Goal: Task Accomplishment & Management: Manage account settings

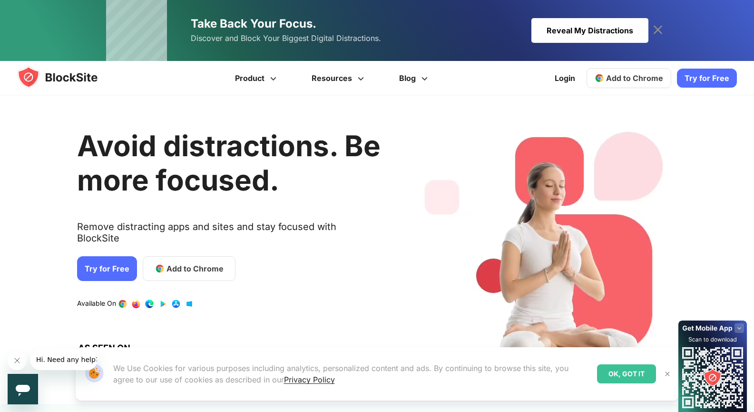
click at [581, 38] on div "Reveal My Distractions" at bounding box center [590, 30] width 117 height 25
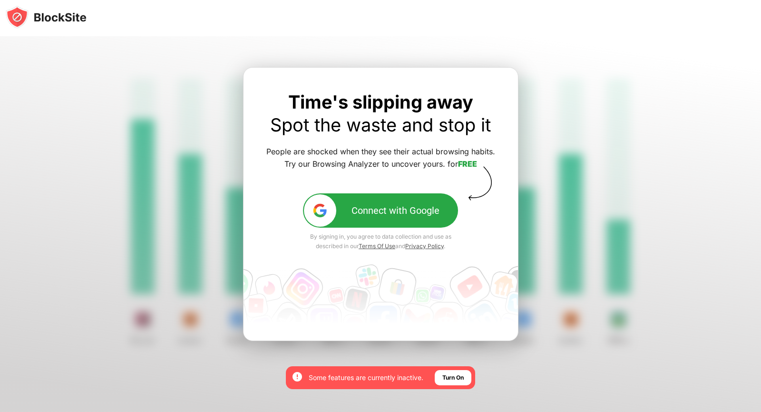
click at [404, 215] on div "Connect with Google" at bounding box center [396, 210] width 88 height 11
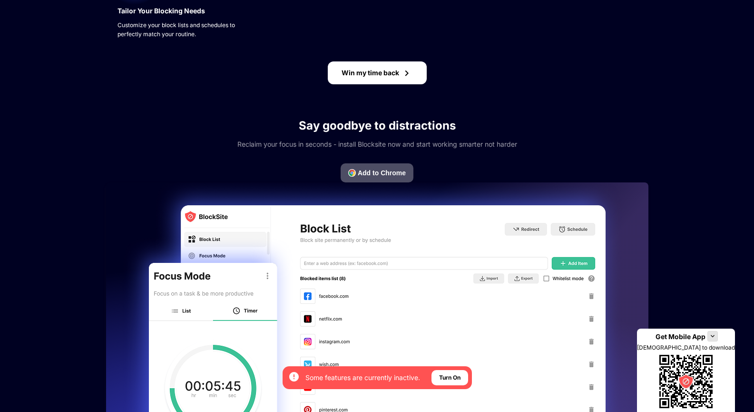
scroll to position [500, 0]
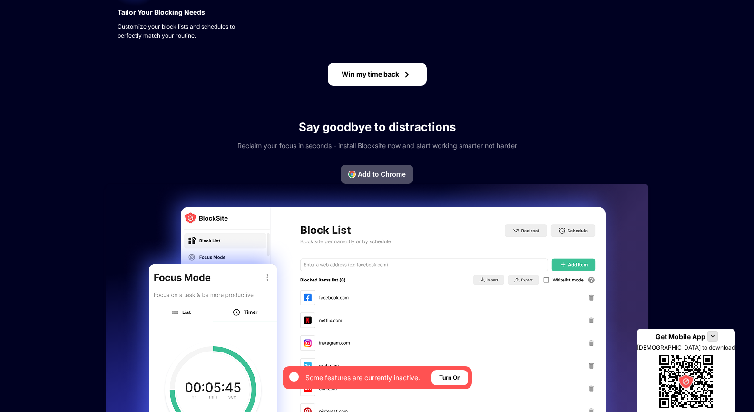
click at [391, 70] on div "Win my time back" at bounding box center [371, 74] width 58 height 8
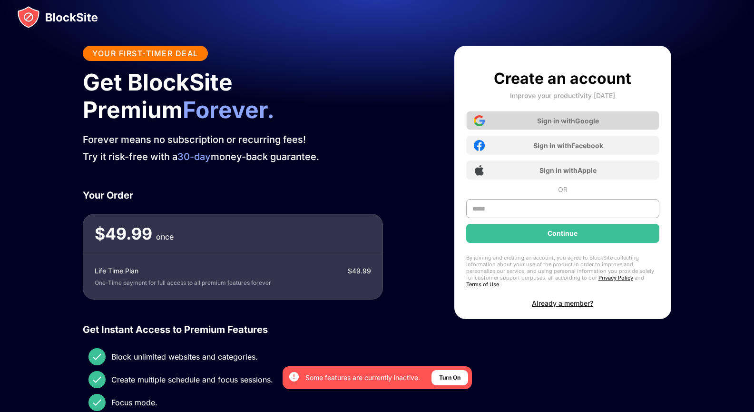
click at [531, 122] on div "Sign in with Google" at bounding box center [562, 120] width 193 height 19
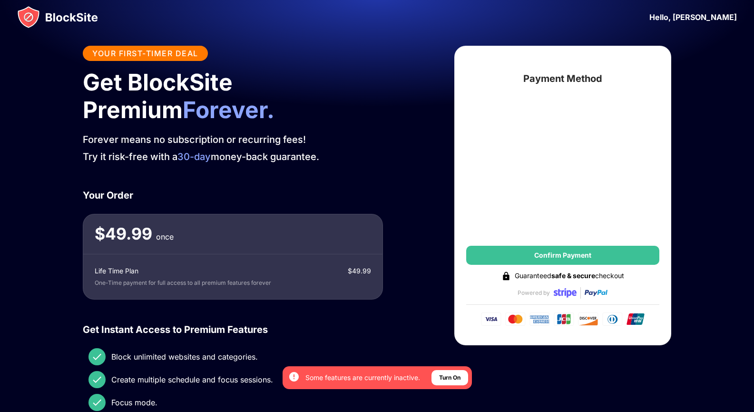
click at [401, 180] on div "YOUR FIRST-TIMER DEAL Get BlockSite Premium Forever. Forever means no subscript…" at bounding box center [377, 254] width 588 height 416
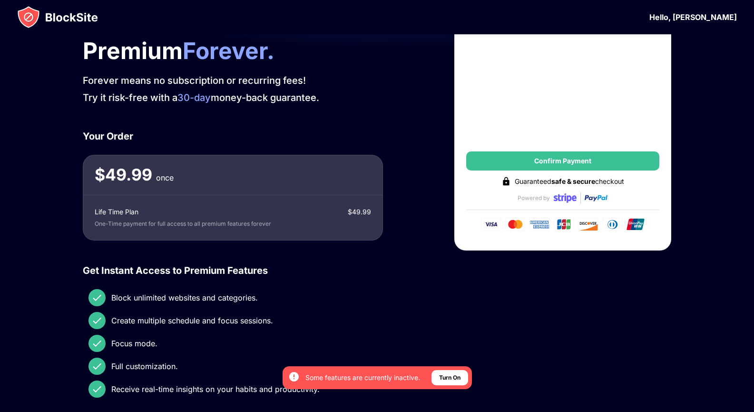
scroll to position [59, 0]
click at [375, 112] on div "YOUR FIRST-TIMER DEAL Get BlockSite Premium Forever. Forever means no subscript…" at bounding box center [233, 194] width 300 height 416
click at [183, 53] on span "Forever." at bounding box center [229, 50] width 92 height 28
click at [67, 19] on img at bounding box center [57, 17] width 81 height 23
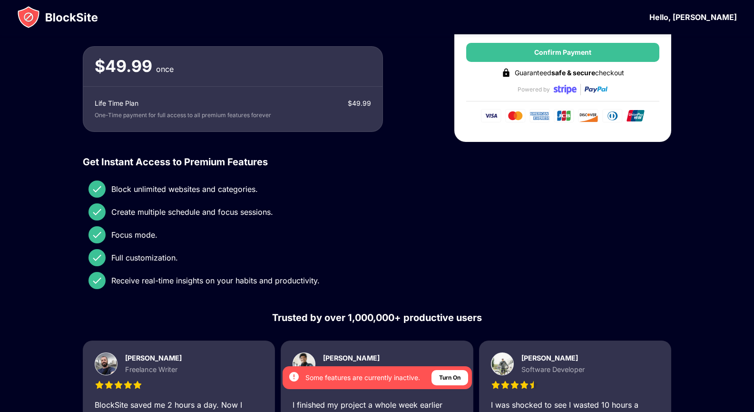
scroll to position [0, 0]
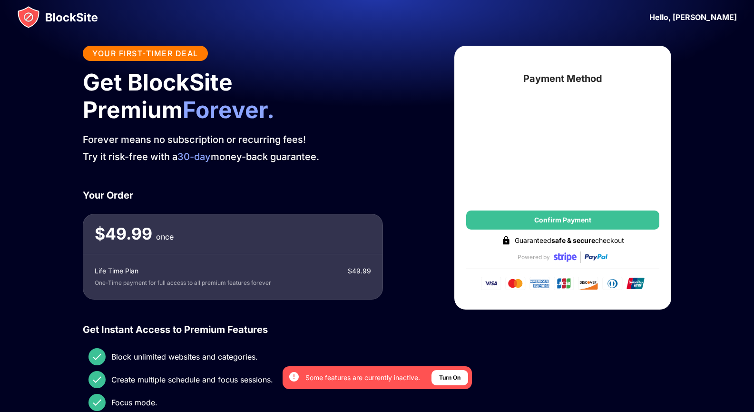
click at [31, 16] on img at bounding box center [57, 17] width 81 height 23
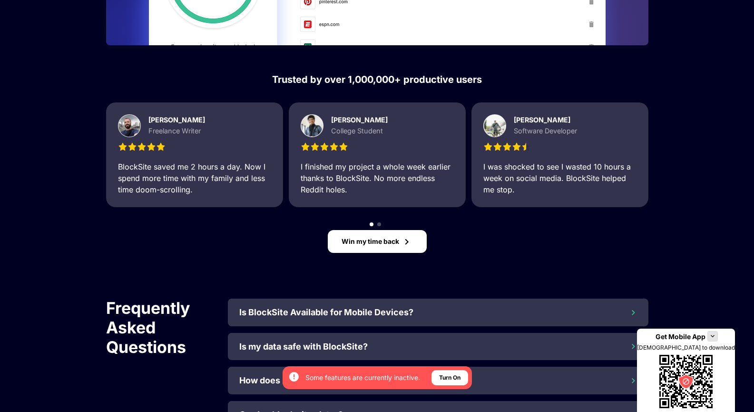
scroll to position [977, 0]
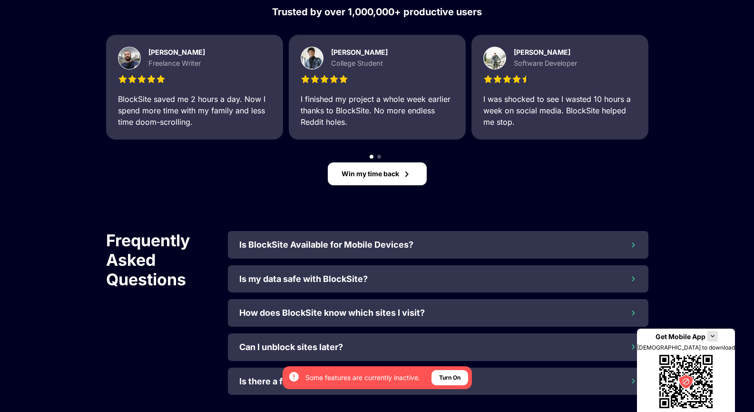
click at [292, 276] on div "Is my data safe with BlockSite?" at bounding box center [303, 279] width 128 height 10
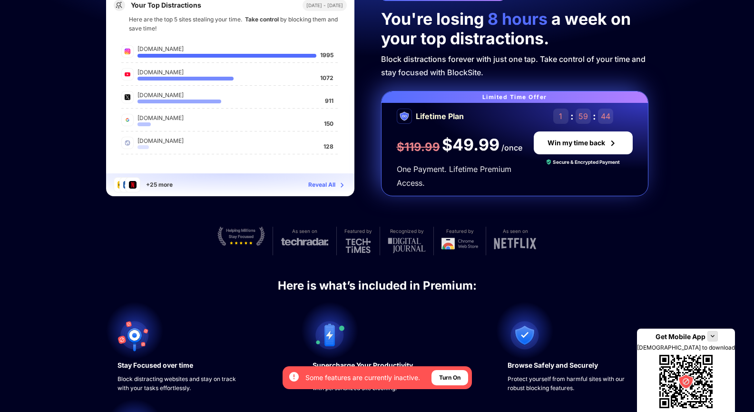
scroll to position [0, 0]
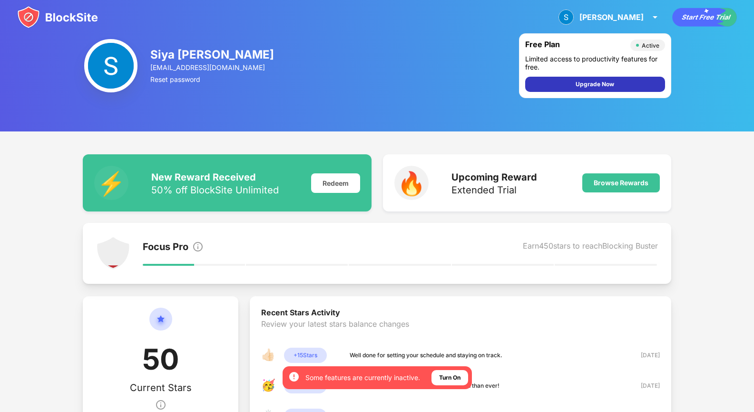
click at [599, 82] on div "Upgrade Now" at bounding box center [595, 84] width 39 height 10
click at [695, 61] on div "Siya Rastogi siyarastogi3@gmail.com Reset password Free Plan Active Limited acc…" at bounding box center [377, 65] width 754 height 131
click at [121, 253] on img at bounding box center [113, 253] width 34 height 34
click at [271, 190] on div "50% off BlockSite Unlimited" at bounding box center [215, 190] width 128 height 10
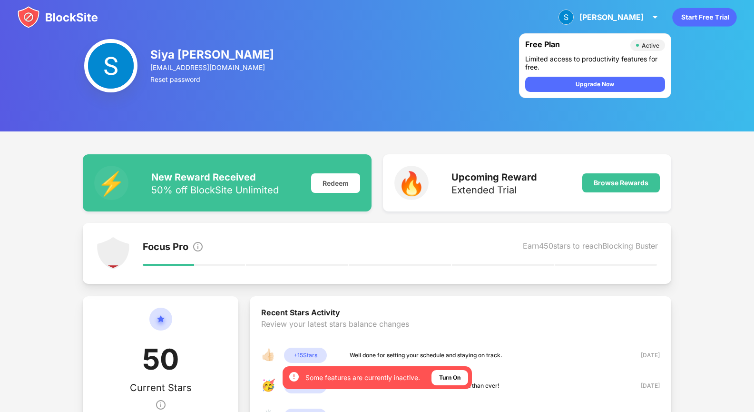
click at [118, 54] on img at bounding box center [110, 65] width 53 height 53
click at [636, 15] on div "Siya" at bounding box center [612, 17] width 64 height 10
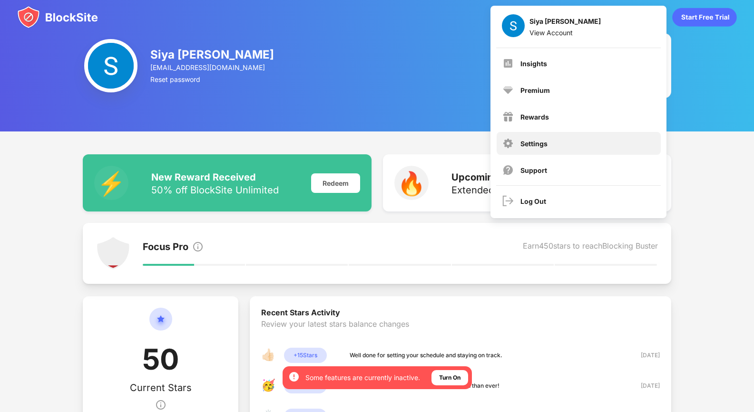
click at [549, 140] on div "Settings" at bounding box center [579, 143] width 164 height 23
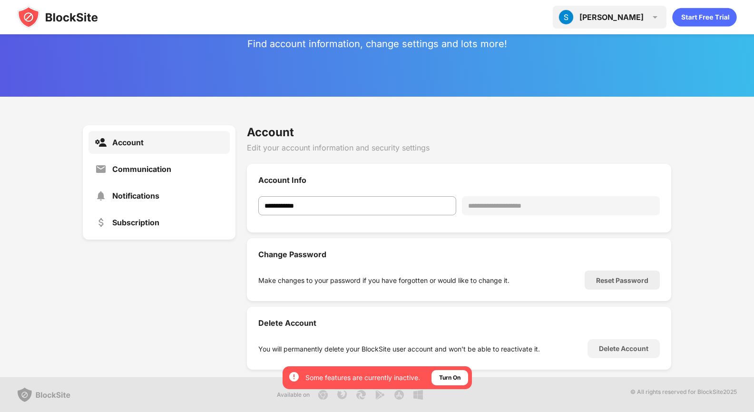
click at [659, 14] on img at bounding box center [655, 16] width 11 height 11
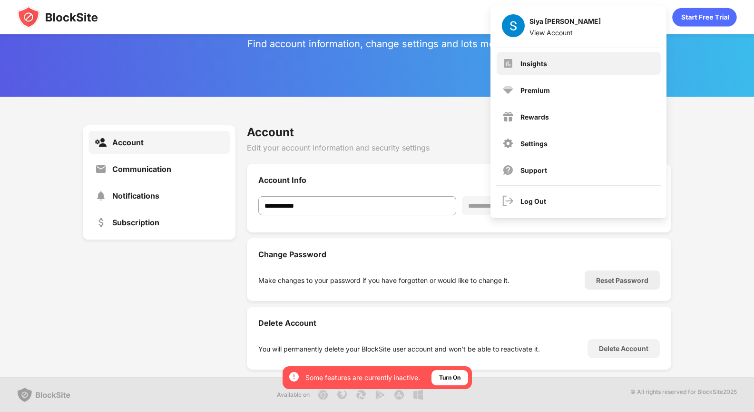
click at [571, 63] on div "Insights" at bounding box center [579, 63] width 164 height 23
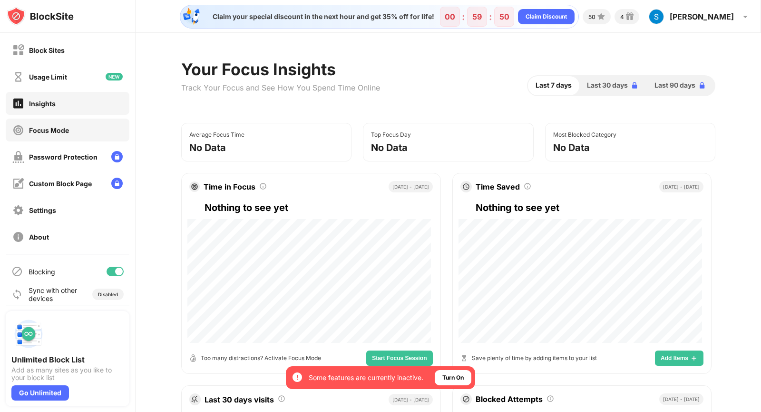
click at [70, 125] on div "Focus Mode" at bounding box center [68, 129] width 124 height 23
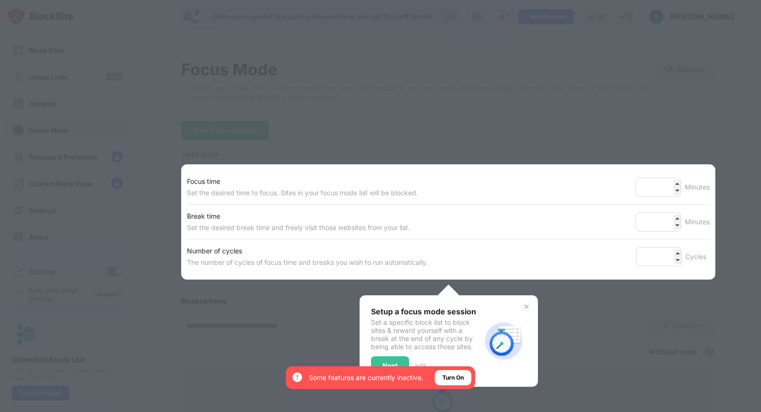
click at [332, 85] on div at bounding box center [380, 206] width 761 height 412
drag, startPoint x: 391, startPoint y: 347, endPoint x: 395, endPoint y: 360, distance: 13.5
click at [395, 360] on div "Setup a focus mode session Set a specific block list to block sites & reward yo…" at bounding box center [426, 340] width 110 height 69
click at [395, 360] on div "Next" at bounding box center [390, 365] width 38 height 19
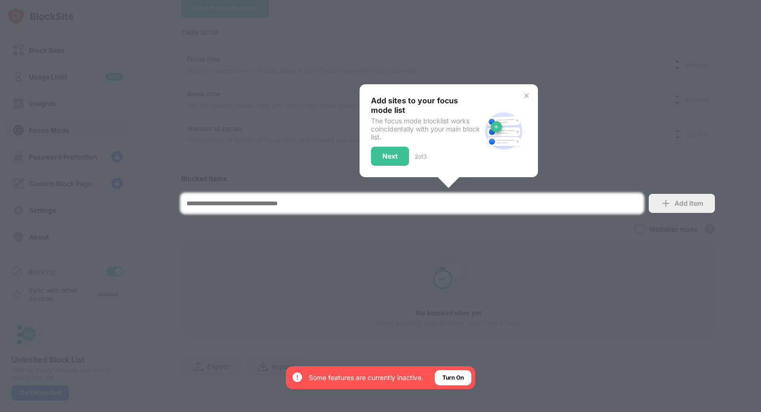
scroll to position [128, 0]
click at [395, 360] on div at bounding box center [380, 206] width 761 height 412
click at [524, 92] on img at bounding box center [527, 96] width 8 height 8
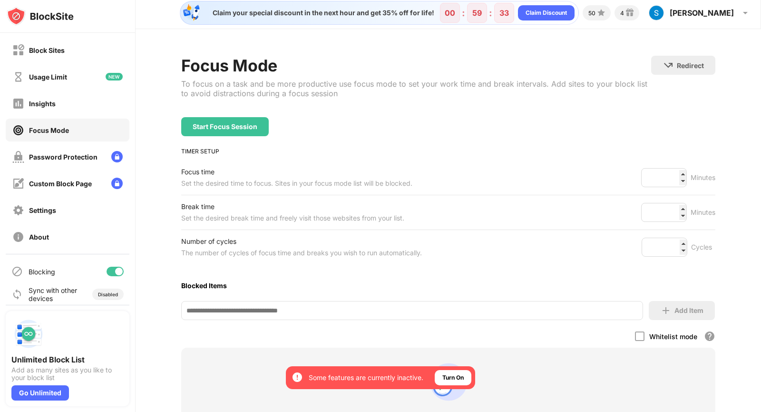
scroll to position [7, 0]
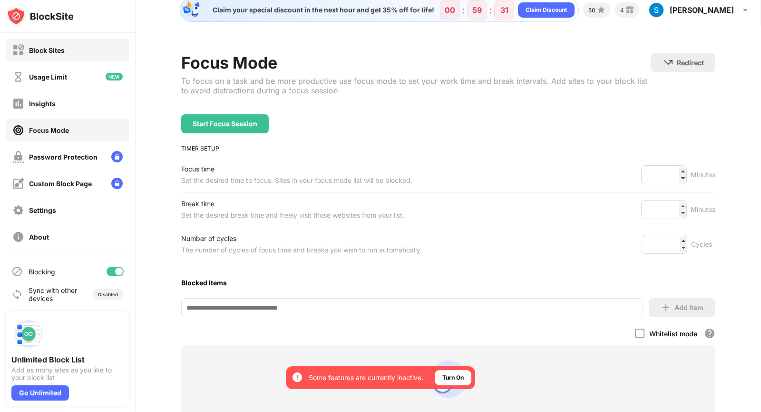
click at [91, 58] on div "Block Sites" at bounding box center [68, 50] width 124 height 23
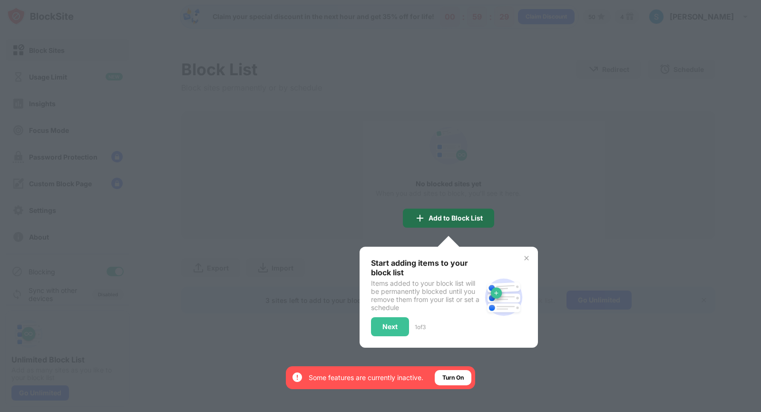
click at [437, 213] on div "Add to Block List" at bounding box center [448, 217] width 91 height 19
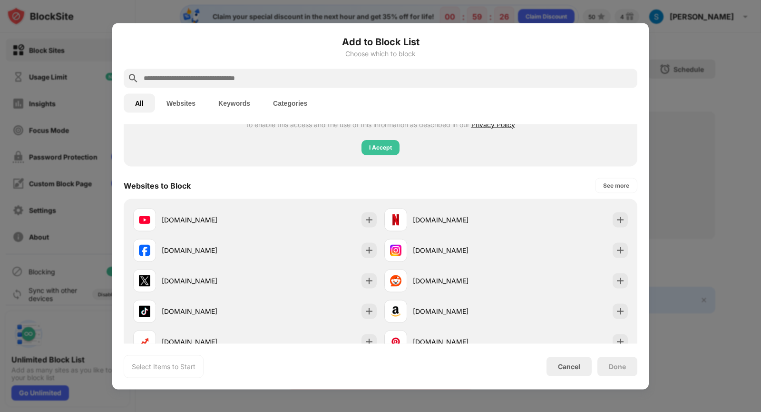
scroll to position [117, 0]
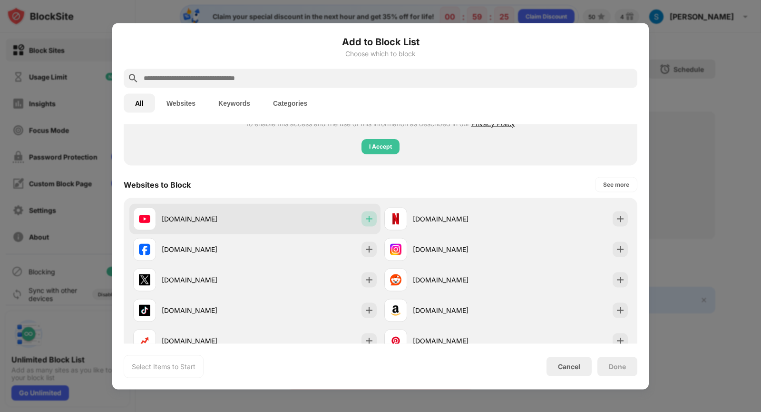
click at [365, 219] on img at bounding box center [370, 219] width 10 height 10
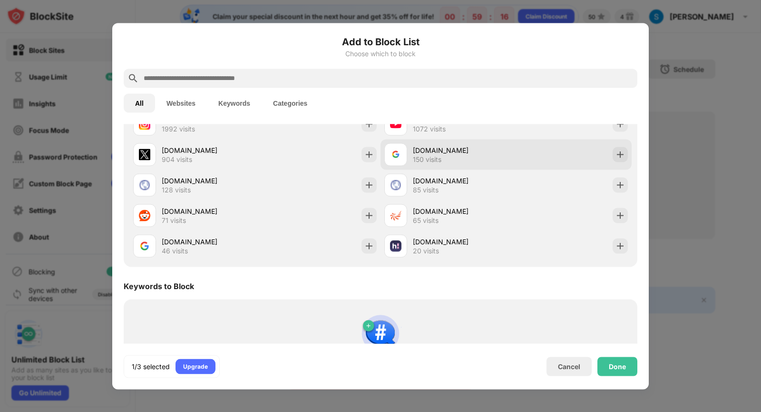
scroll to position [411, 0]
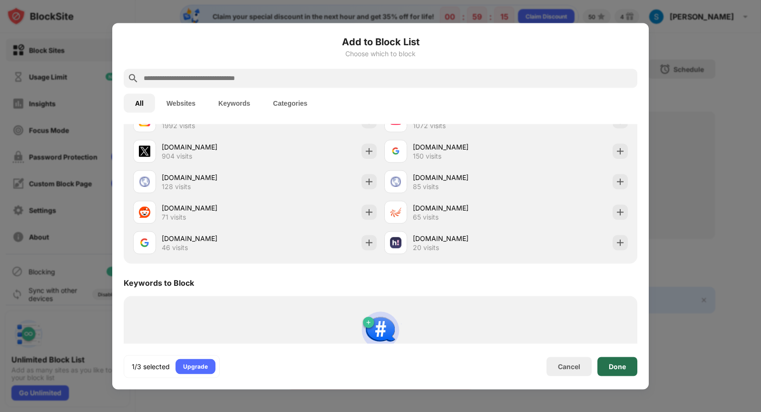
click at [622, 364] on div "Done" at bounding box center [617, 366] width 17 height 8
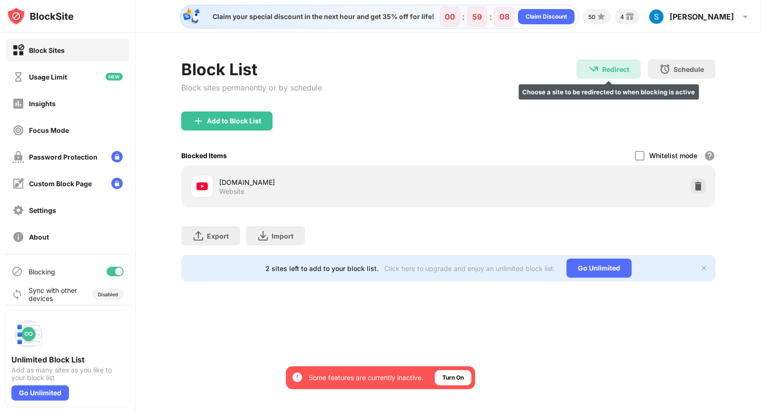
click at [617, 67] on div "Redirect" at bounding box center [615, 69] width 27 height 8
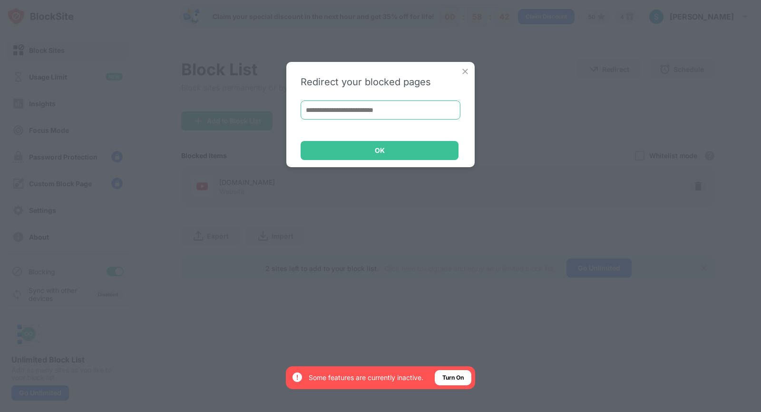
click at [395, 113] on input at bounding box center [381, 109] width 160 height 19
paste input "**********"
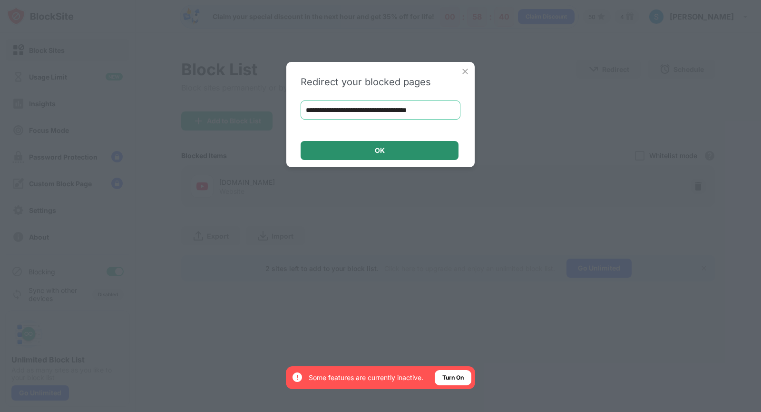
type input "**********"
click at [389, 148] on div "OK" at bounding box center [380, 150] width 158 height 19
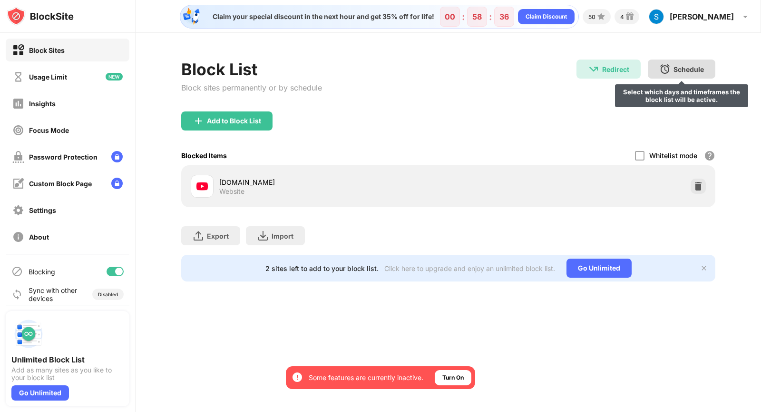
click at [659, 71] on div "Schedule Select which days and timeframes the block list will be active." at bounding box center [682, 68] width 68 height 19
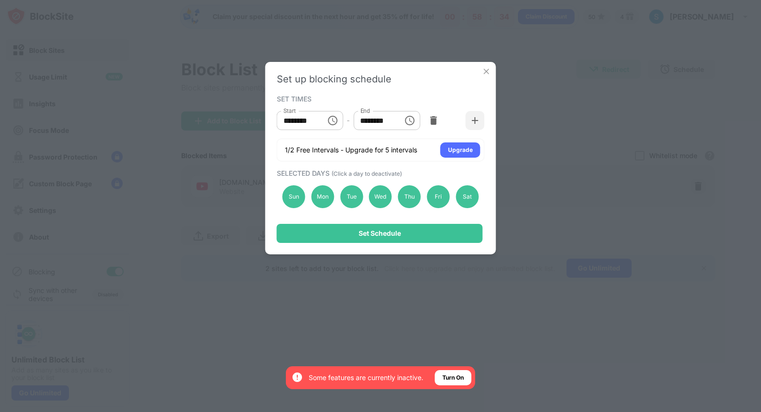
click at [550, 102] on div "Set up blocking schedule SET TIMES Start ******** Start - End ******** End 1/2 …" at bounding box center [380, 206] width 761 height 412
click at [487, 71] on img at bounding box center [487, 72] width 10 height 10
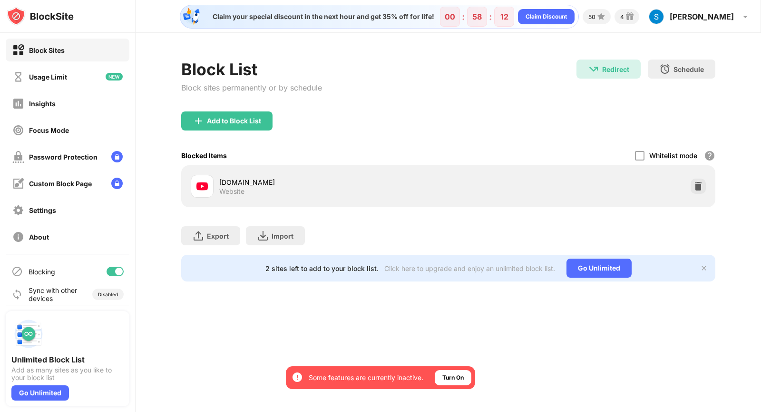
scroll to position [7, 0]
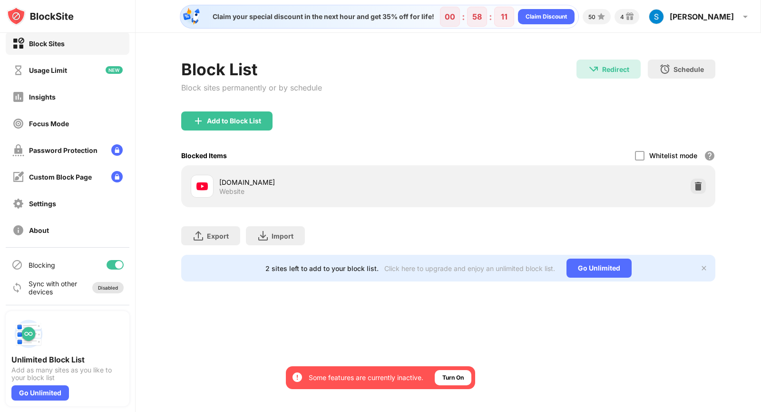
click at [101, 283] on div "Disabled" at bounding box center [107, 287] width 31 height 11
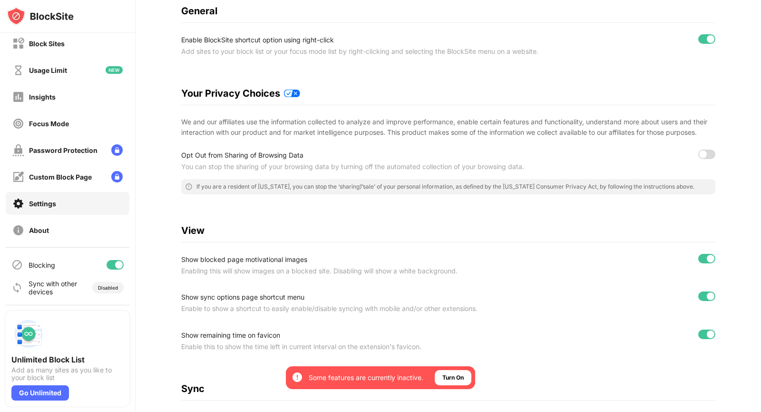
scroll to position [0, 7]
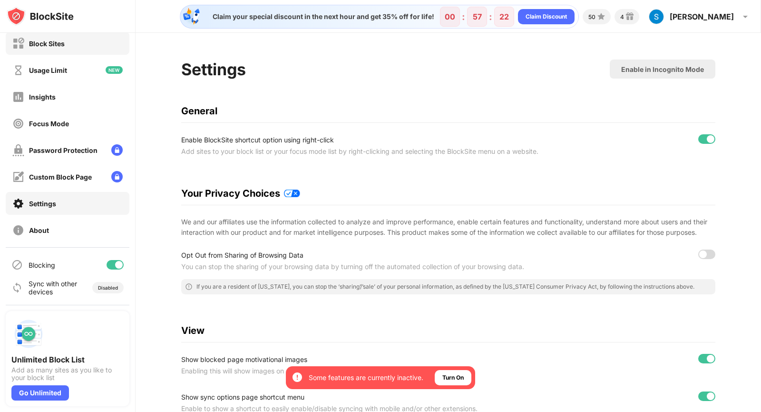
click at [69, 43] on div "Block Sites" at bounding box center [68, 43] width 124 height 23
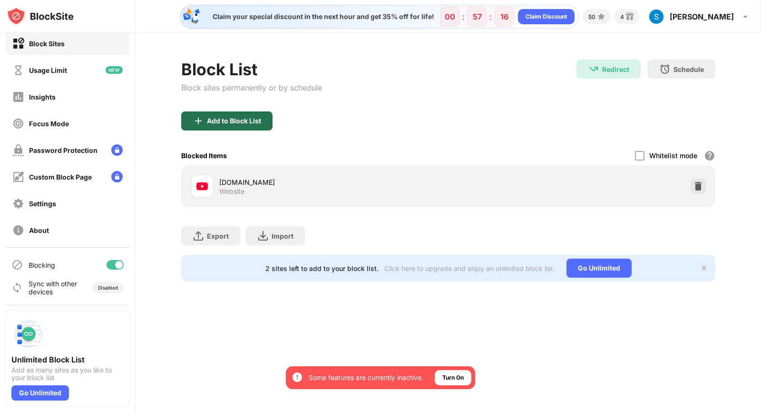
click at [230, 120] on div "Add to Block List" at bounding box center [234, 121] width 54 height 8
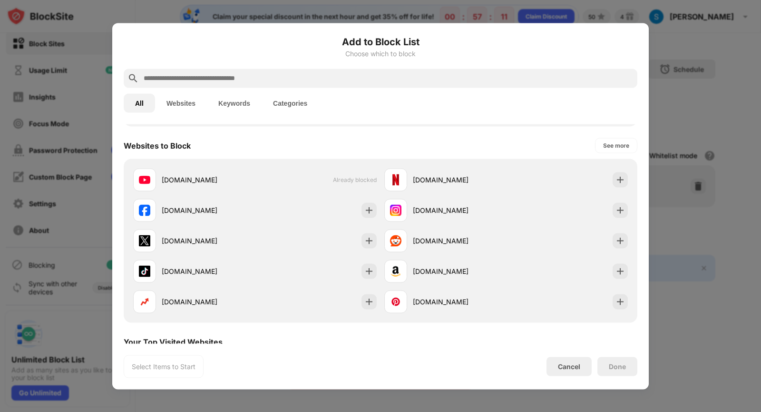
scroll to position [154, 0]
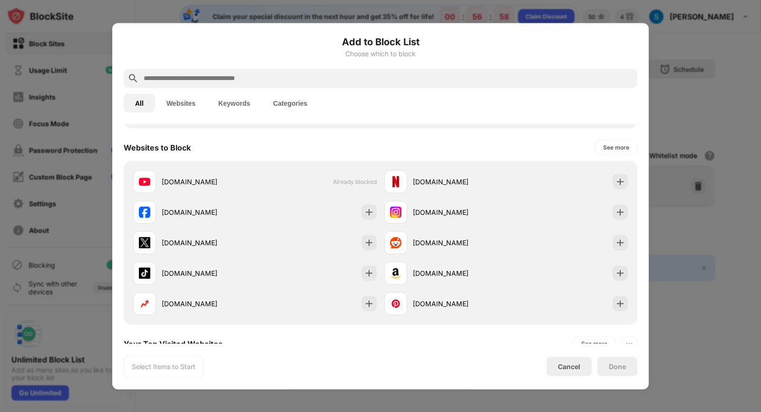
click at [190, 96] on button "Websites" at bounding box center [181, 102] width 52 height 19
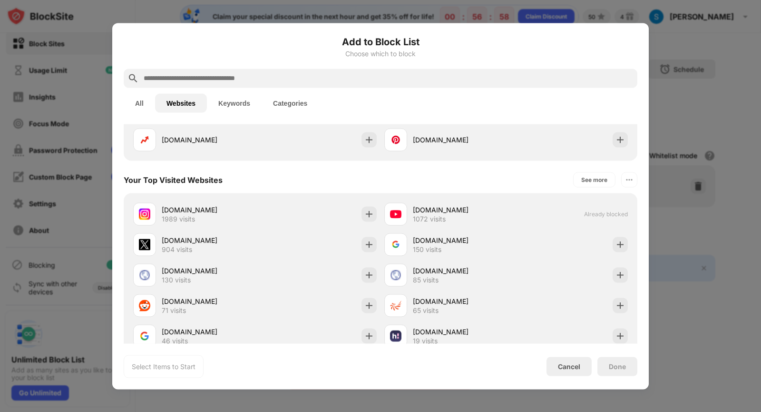
scroll to position [0, 0]
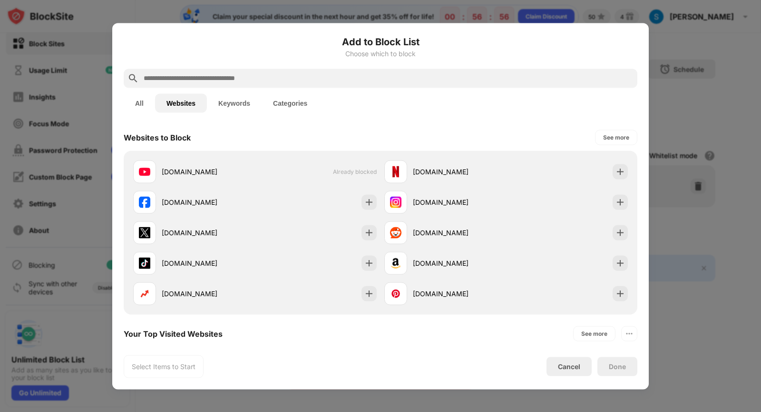
click at [221, 103] on button "Keywords" at bounding box center [234, 102] width 55 height 19
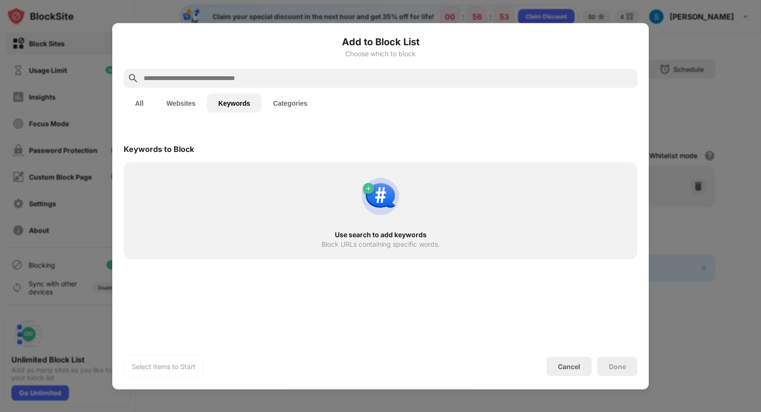
click at [275, 105] on button "Categories" at bounding box center [290, 102] width 57 height 19
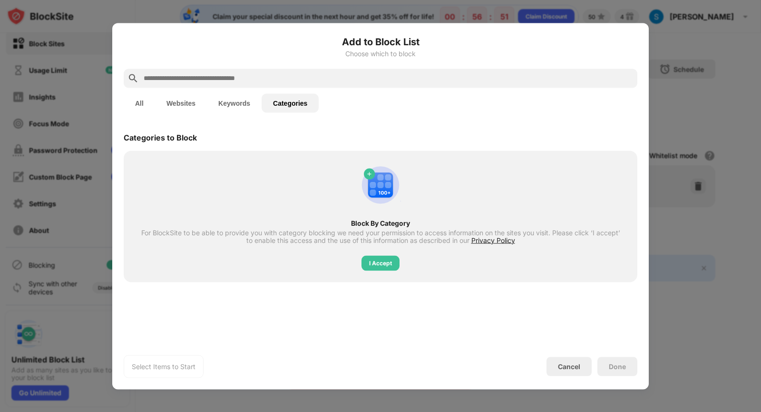
click at [136, 101] on button "All" at bounding box center [139, 102] width 31 height 19
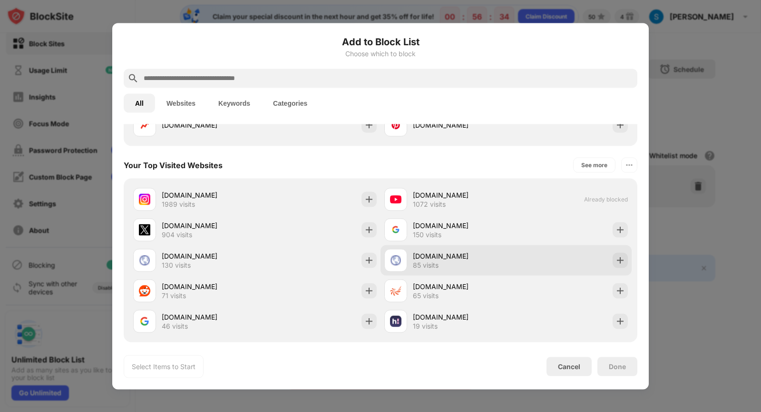
scroll to position [333, 0]
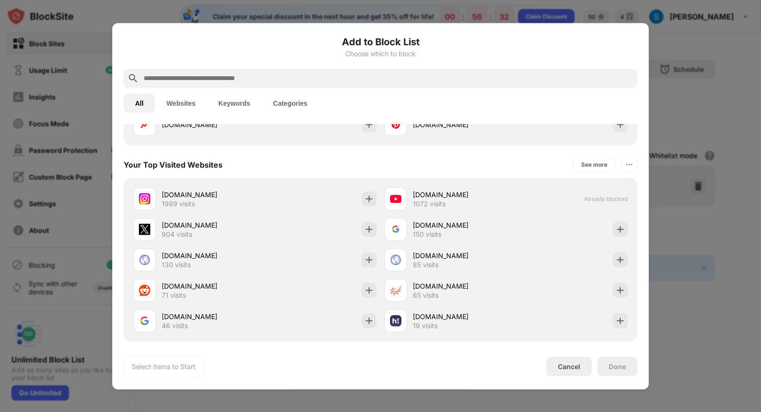
click at [696, 270] on div at bounding box center [380, 206] width 761 height 412
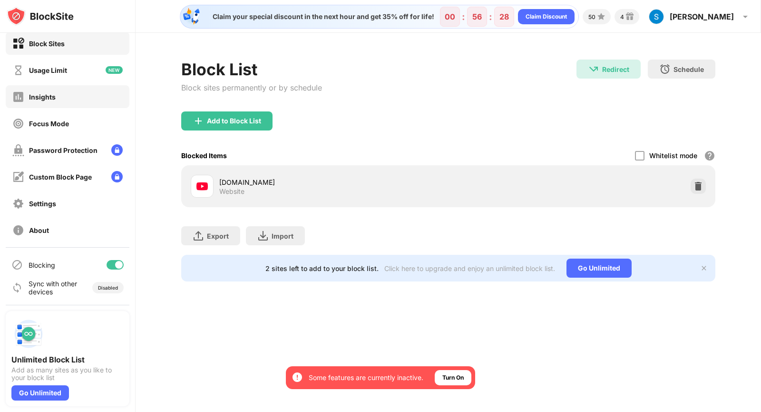
click at [74, 102] on div "Insights" at bounding box center [68, 96] width 124 height 23
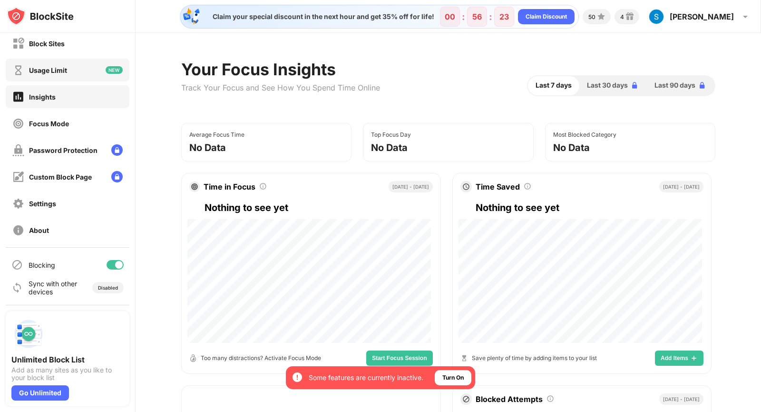
click at [101, 77] on div "Usage Limit" at bounding box center [68, 70] width 124 height 23
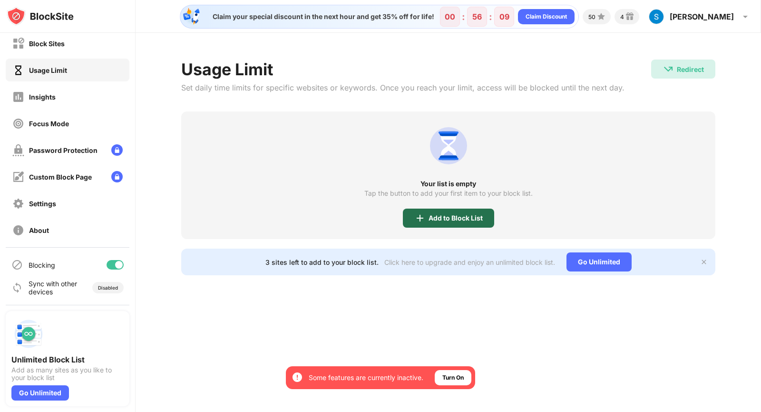
click at [414, 217] on img at bounding box center [419, 217] width 11 height 11
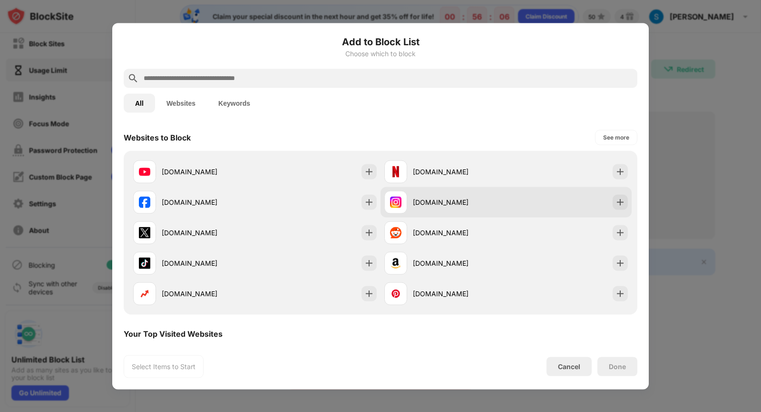
click at [610, 191] on div "instagram.com" at bounding box center [506, 202] width 251 height 30
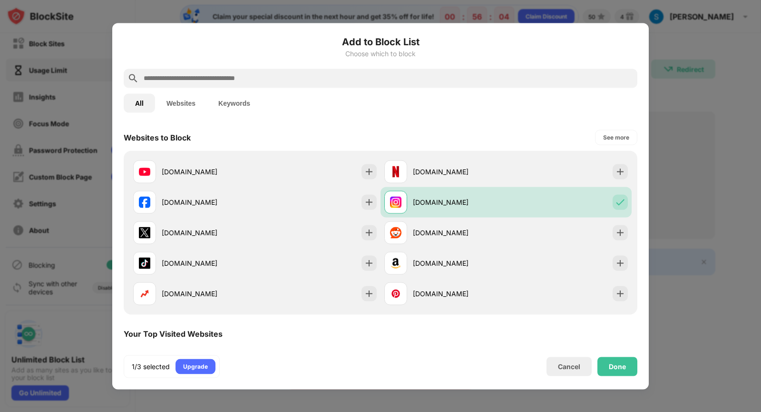
click at [616, 356] on div "1/3 selected Upgrade Cancel Done" at bounding box center [381, 366] width 514 height 23
click at [617, 362] on div "Done" at bounding box center [617, 366] width 17 height 8
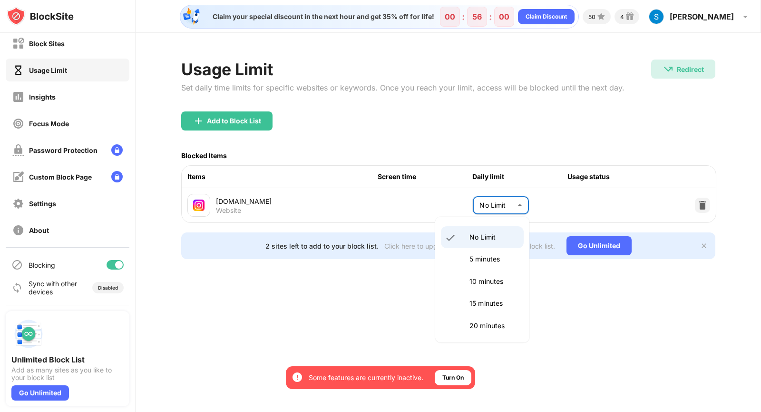
click at [494, 212] on body "By opting in, you ensure access to all the features and benefits that rely on t…" at bounding box center [380, 206] width 761 height 412
click at [481, 299] on p "15 minutes" at bounding box center [494, 303] width 49 height 10
type input "**"
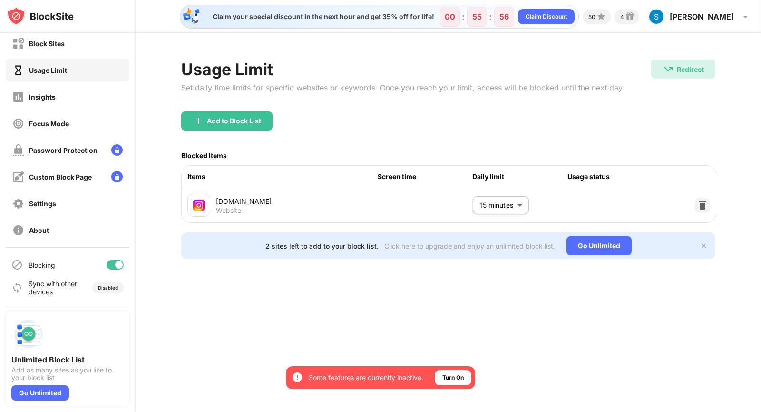
click at [562, 252] on div "2 sites left to add to your block list. Click here to upgrade and enjoy an unli…" at bounding box center [448, 245] width 534 height 27
click at [98, 286] on div "Disabled" at bounding box center [108, 288] width 20 height 6
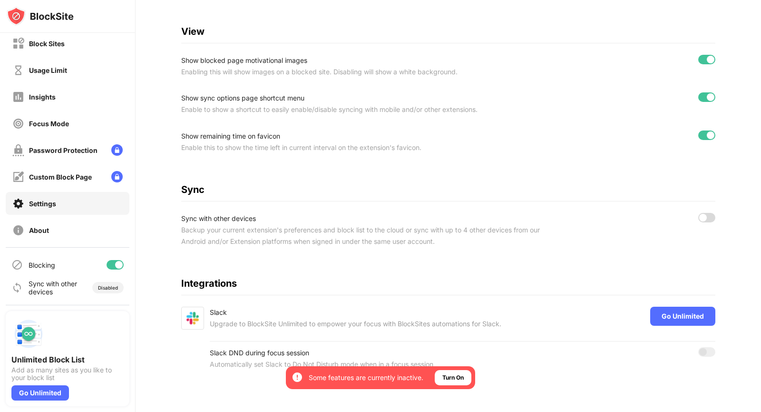
scroll to position [318, 0]
click at [712, 211] on div "Settings Enable in Incognito Mode General Enable BlockSite shortcut option usin…" at bounding box center [449, 73] width 626 height 678
click at [706, 213] on div at bounding box center [707, 218] width 17 height 10
click at [707, 214] on div at bounding box center [711, 218] width 8 height 8
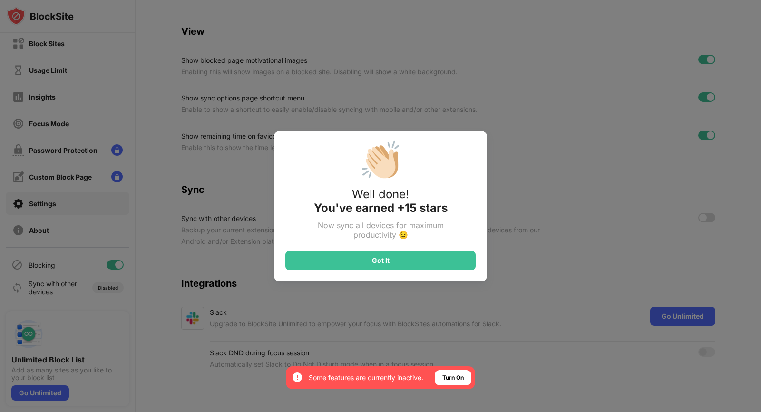
click at [706, 208] on div "👏🏻 Well done! You've earned +15 stars Now sync all devices for maximum producti…" at bounding box center [380, 206] width 761 height 412
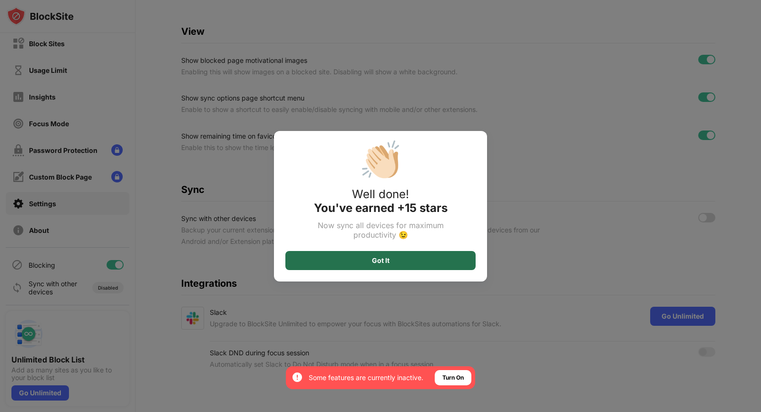
click at [443, 257] on div "Got It" at bounding box center [381, 260] width 190 height 19
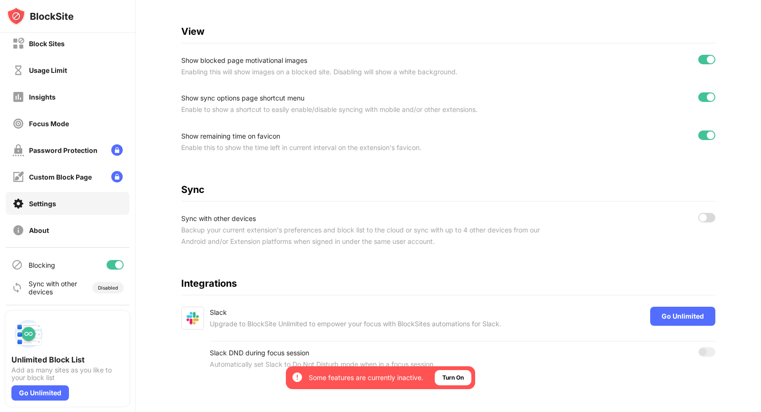
click at [700, 214] on div at bounding box center [704, 218] width 8 height 8
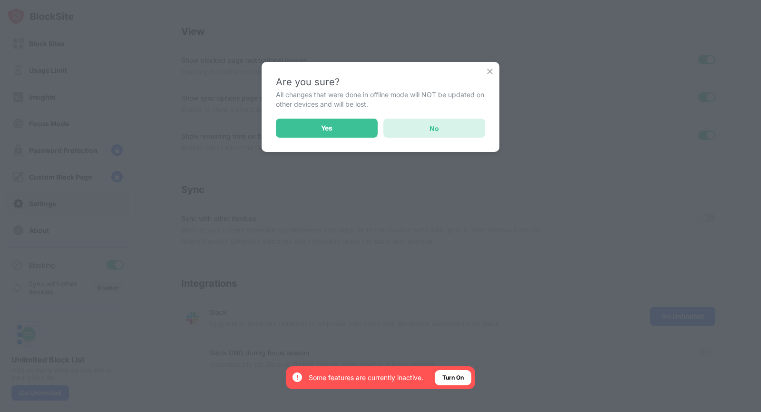
click at [469, 130] on div "No" at bounding box center [435, 127] width 102 height 19
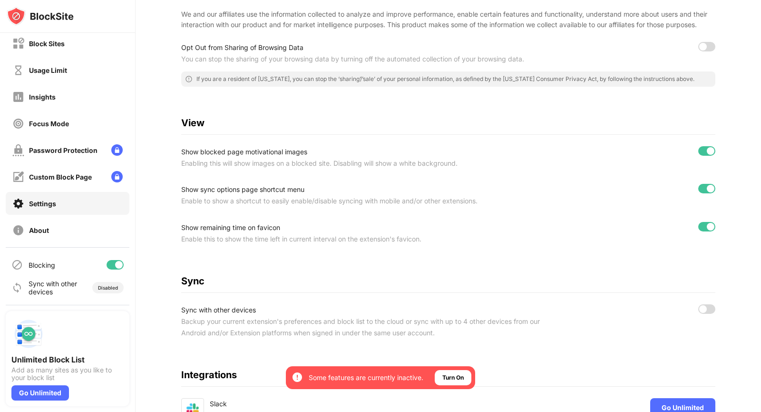
scroll to position [0, 0]
